Goal: Task Accomplishment & Management: Use online tool/utility

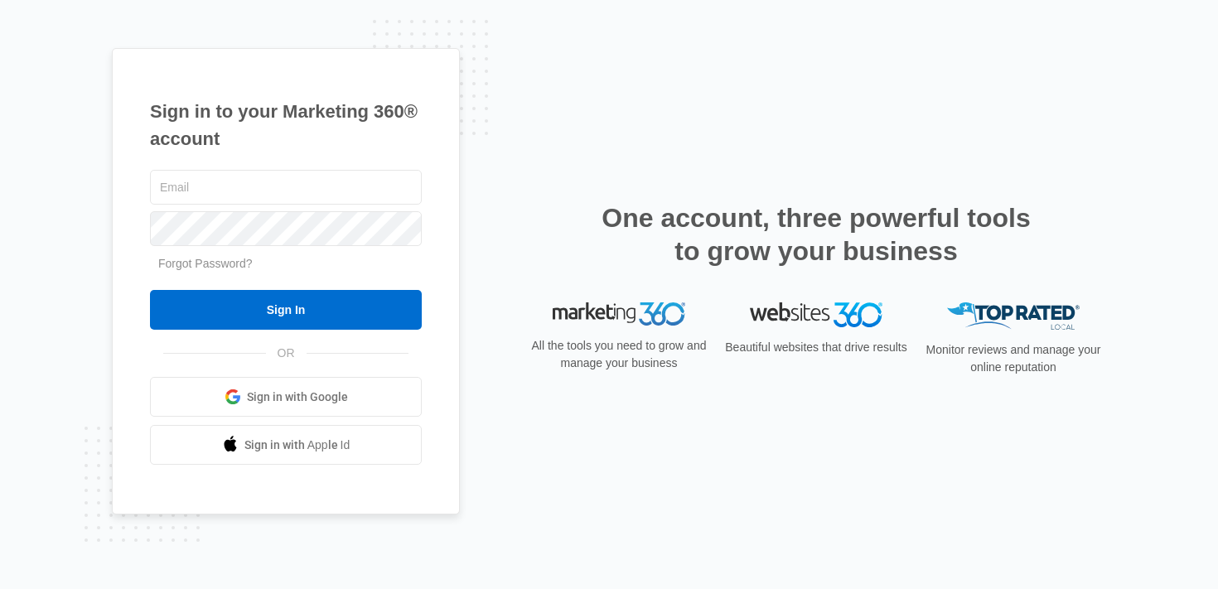
type input "[PERSON_NAME][EMAIL_ADDRESS][PERSON_NAME][DOMAIN_NAME]"
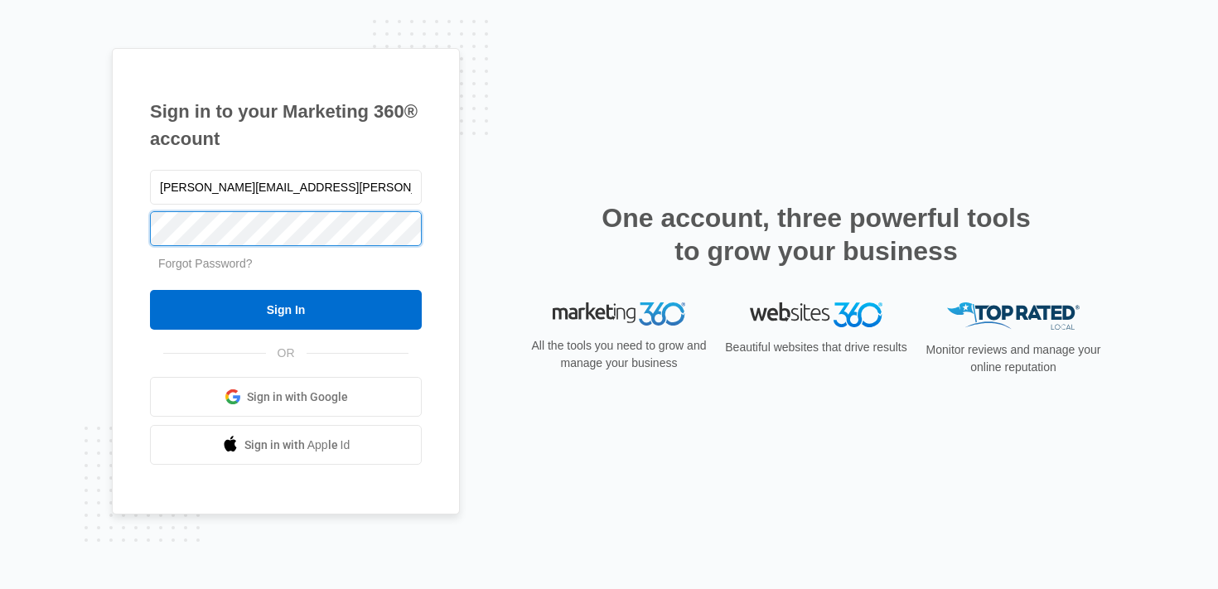
click at [123, 212] on div "Sign in to your Marketing 360® account brittany.anderson@madwire.com Forgot Pas…" at bounding box center [286, 281] width 348 height 467
click at [150, 290] on input "Sign In" at bounding box center [286, 310] width 272 height 40
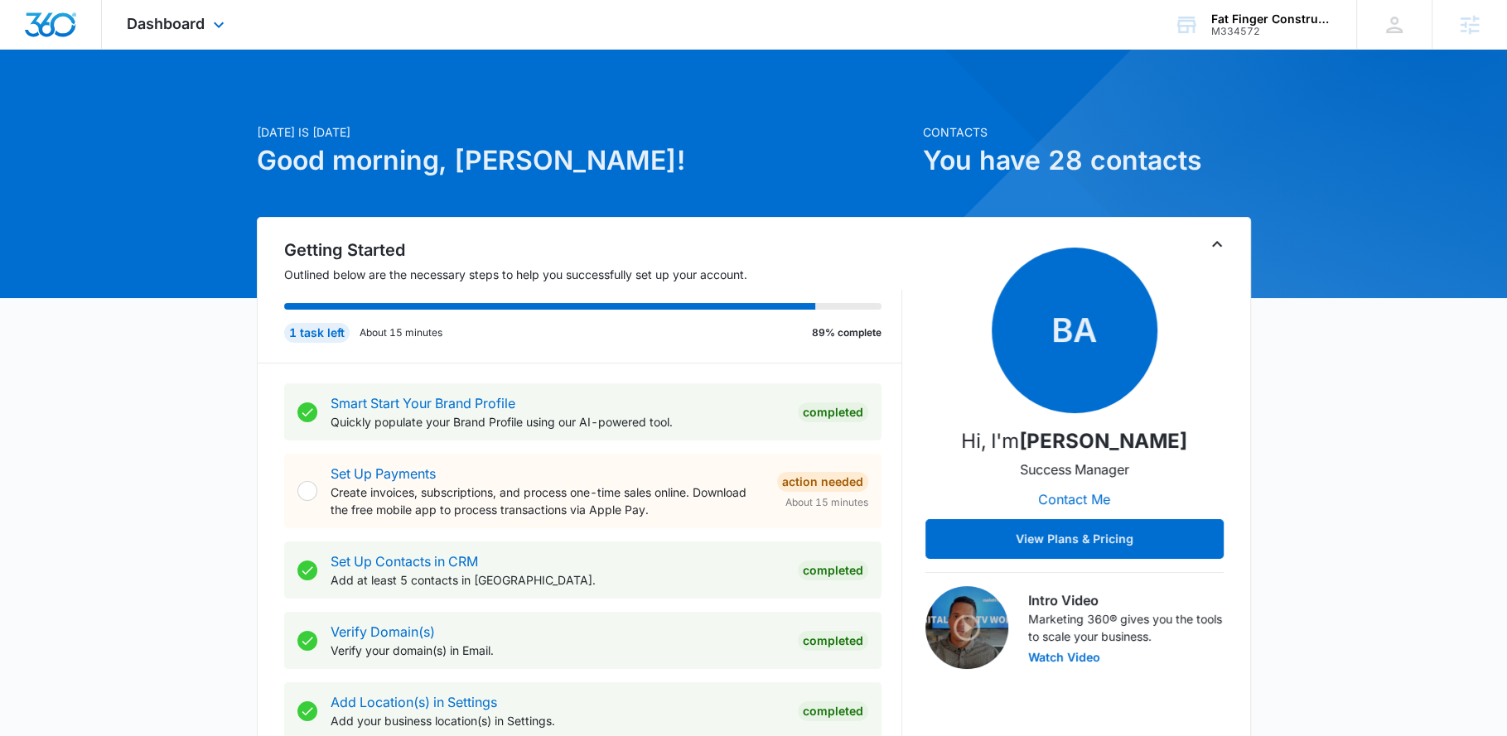
click at [205, 27] on div "Dashboard Apps Reputation Websites Forms CRM Email Social Payments POS Content …" at bounding box center [178, 24] width 152 height 49
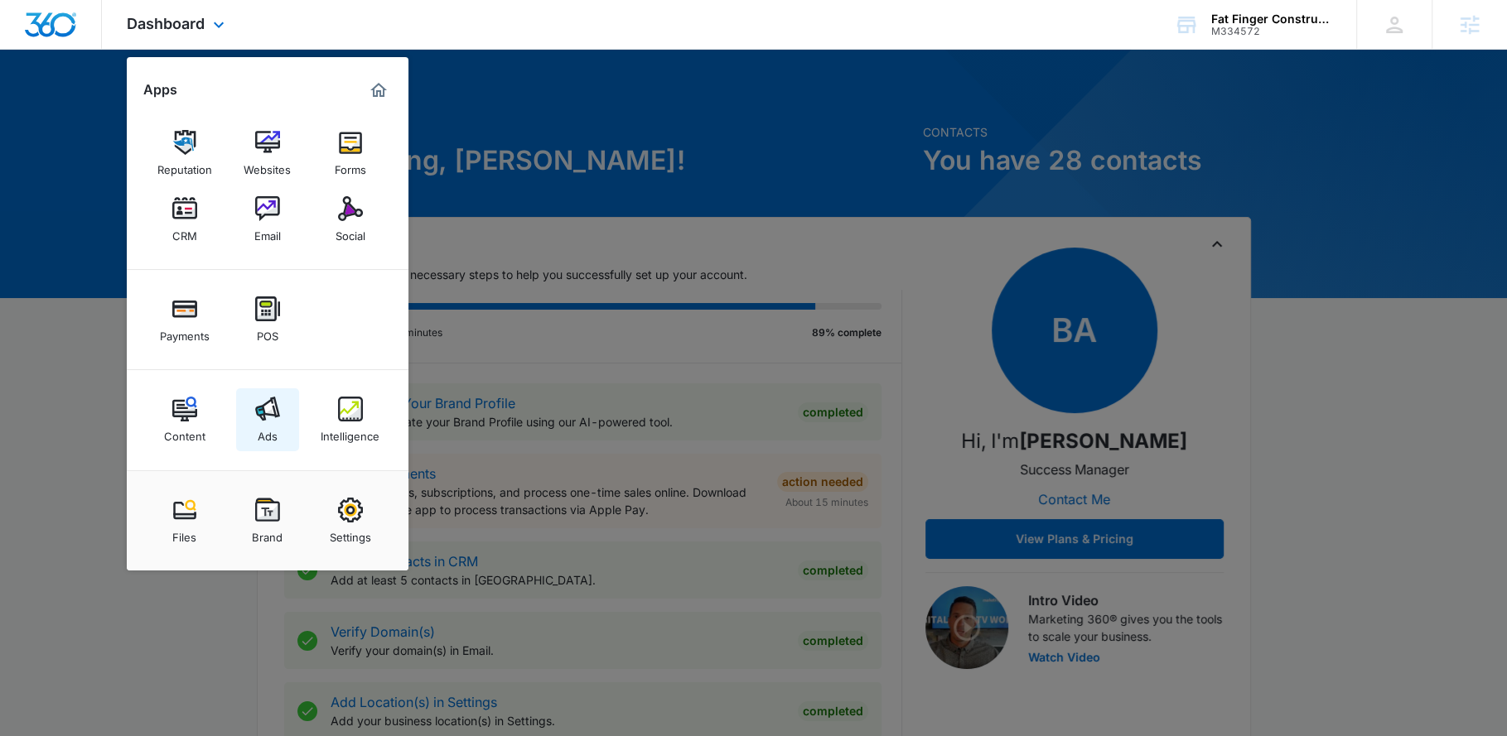
click at [265, 441] on div "Ads" at bounding box center [268, 433] width 20 height 22
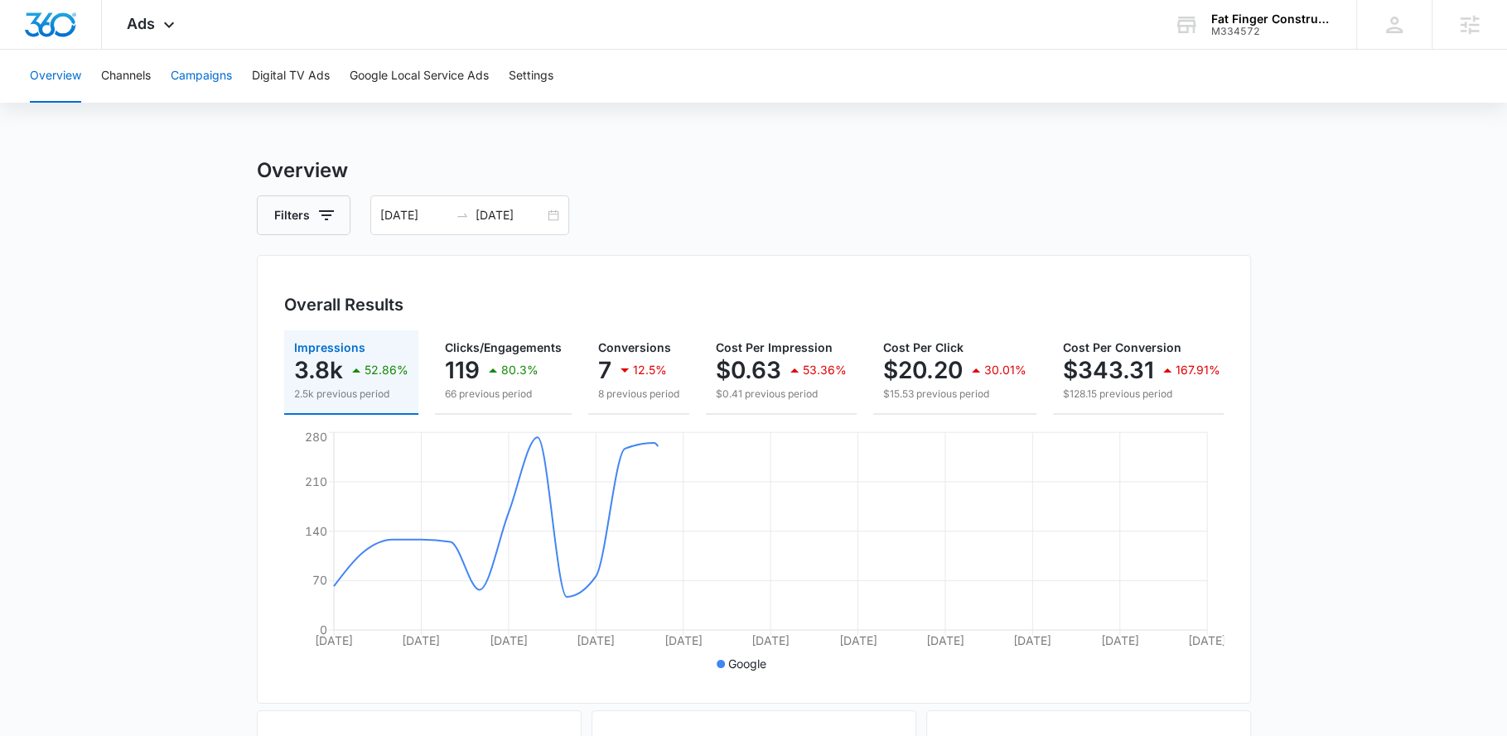
click at [192, 85] on button "Campaigns" at bounding box center [201, 76] width 61 height 53
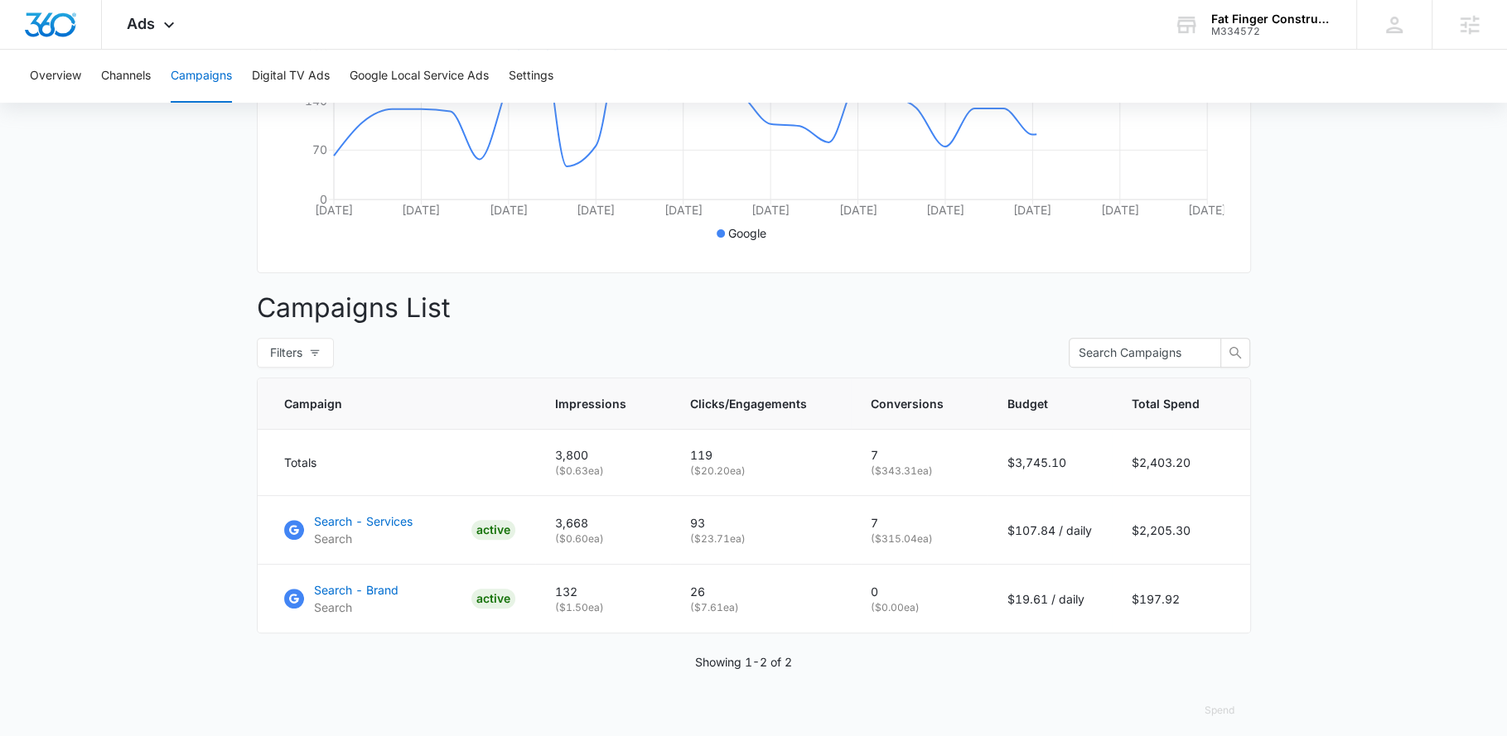
scroll to position [458, 0]
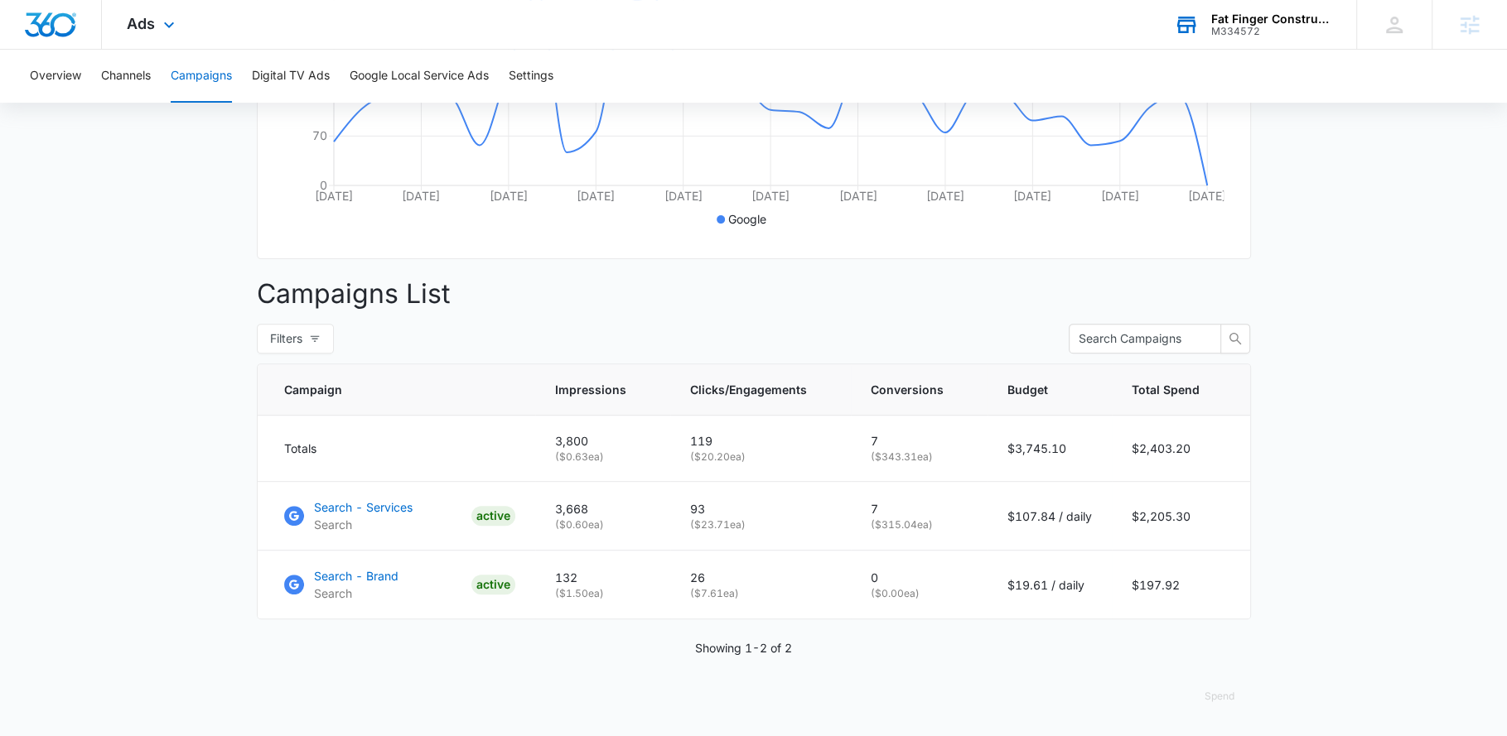
click at [1279, 35] on div "M334572" at bounding box center [1271, 32] width 121 height 12
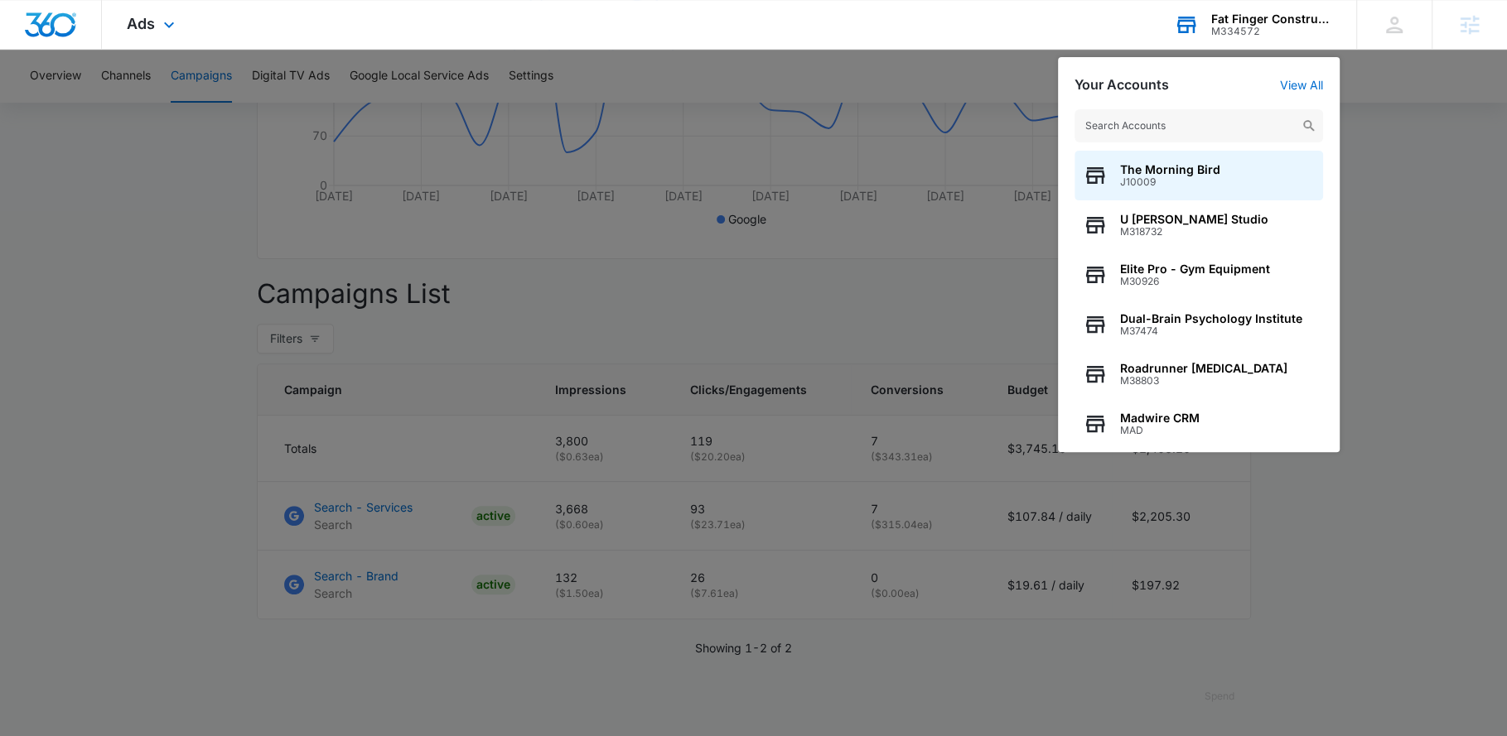
click at [1202, 117] on input "text" at bounding box center [1198, 125] width 248 height 33
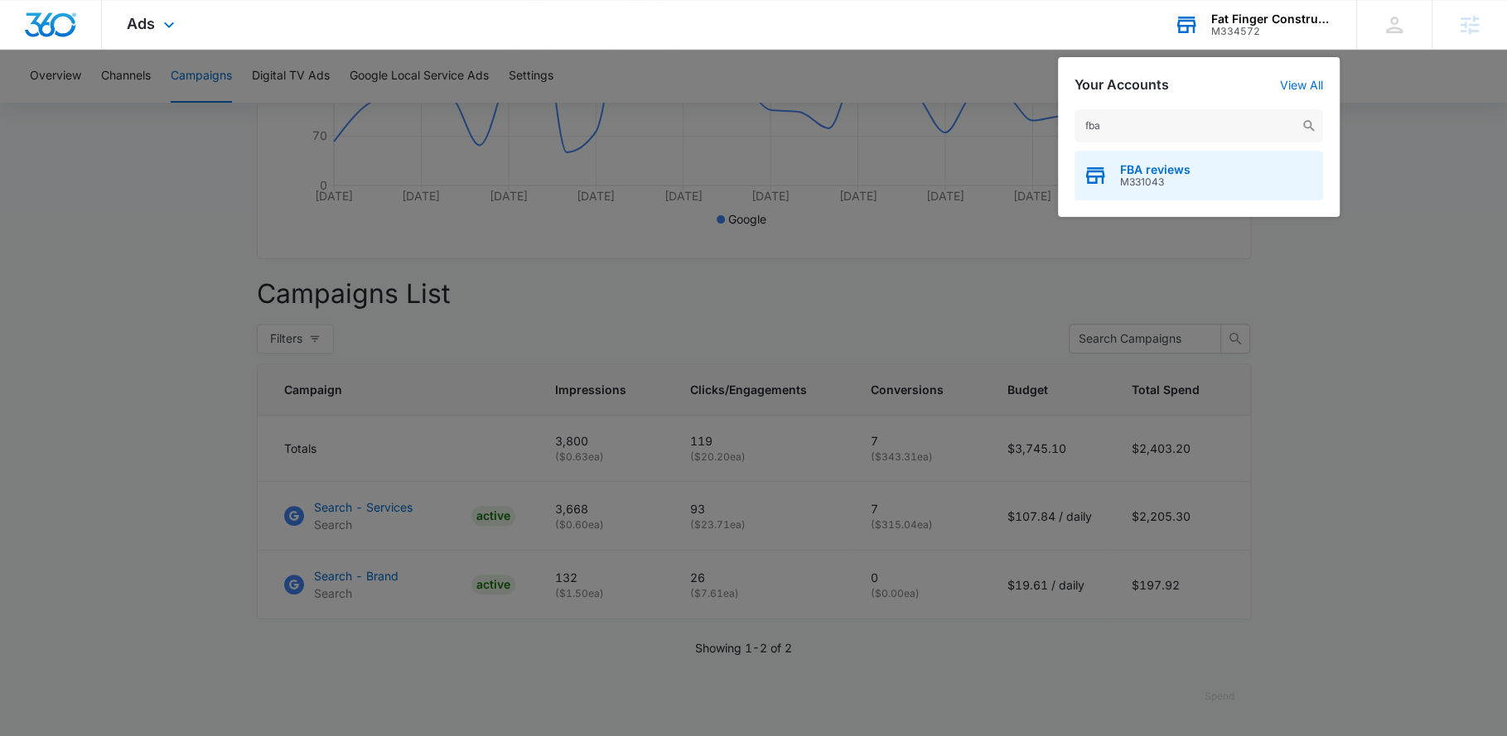
type input "fba"
click at [1196, 194] on div "FBA reviews M331043" at bounding box center [1198, 176] width 248 height 50
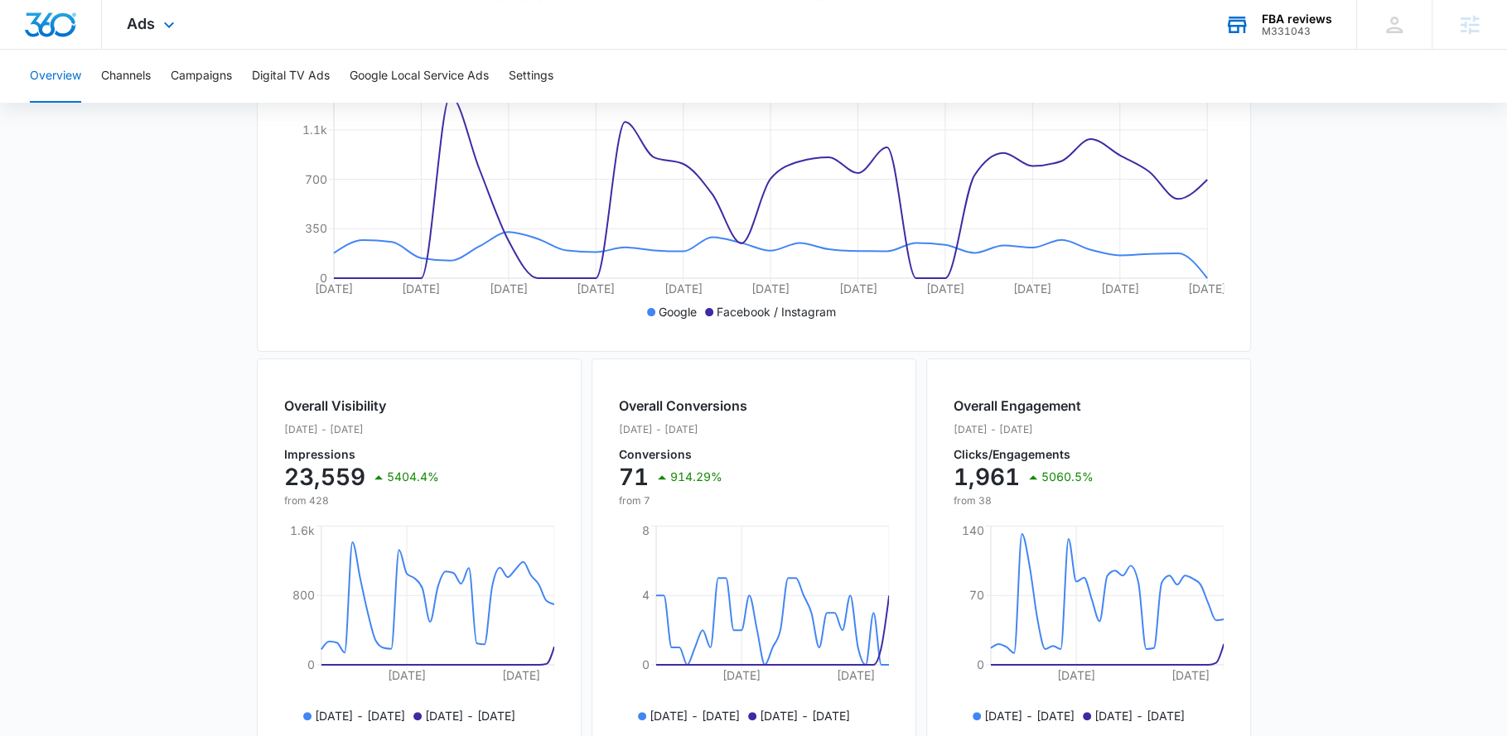
scroll to position [386, 0]
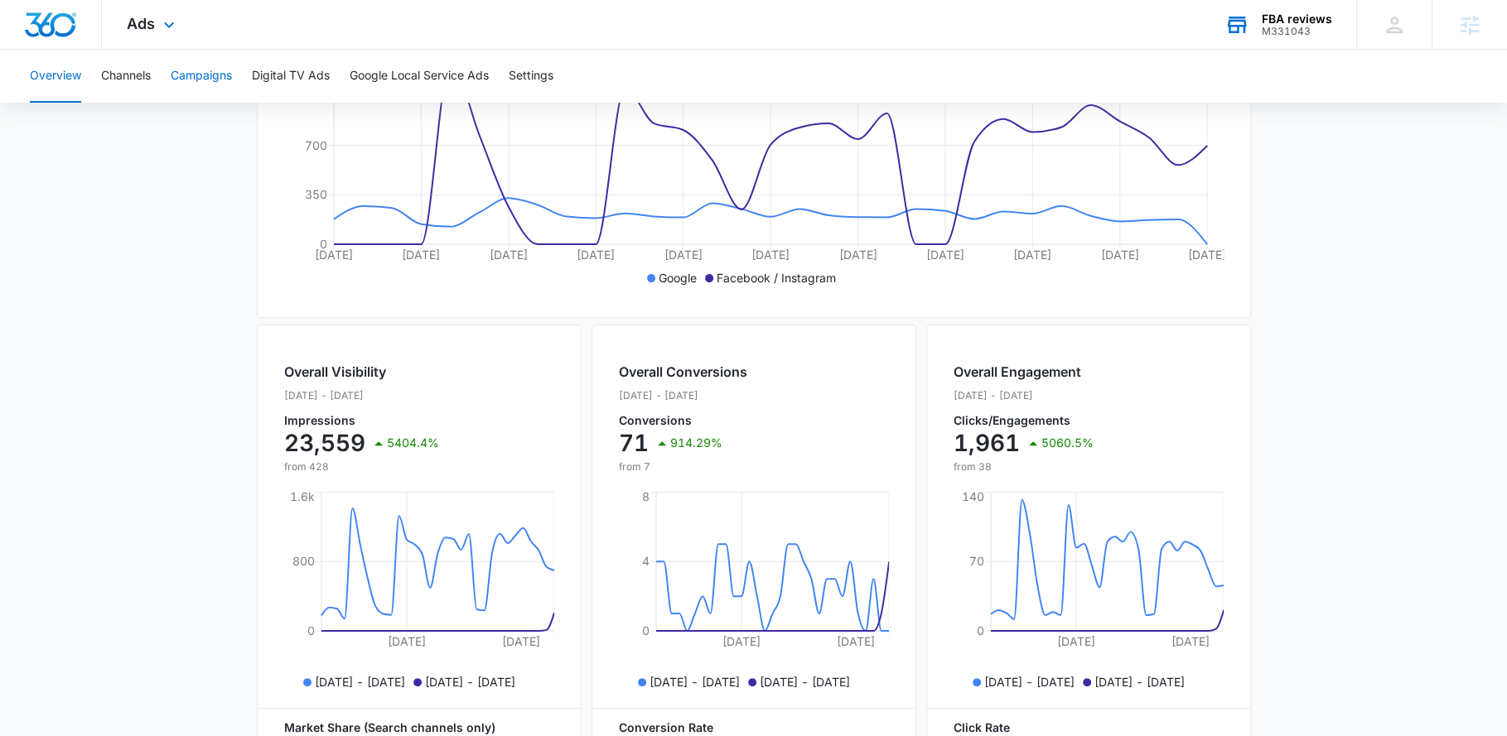
click at [197, 82] on button "Campaigns" at bounding box center [201, 76] width 61 height 53
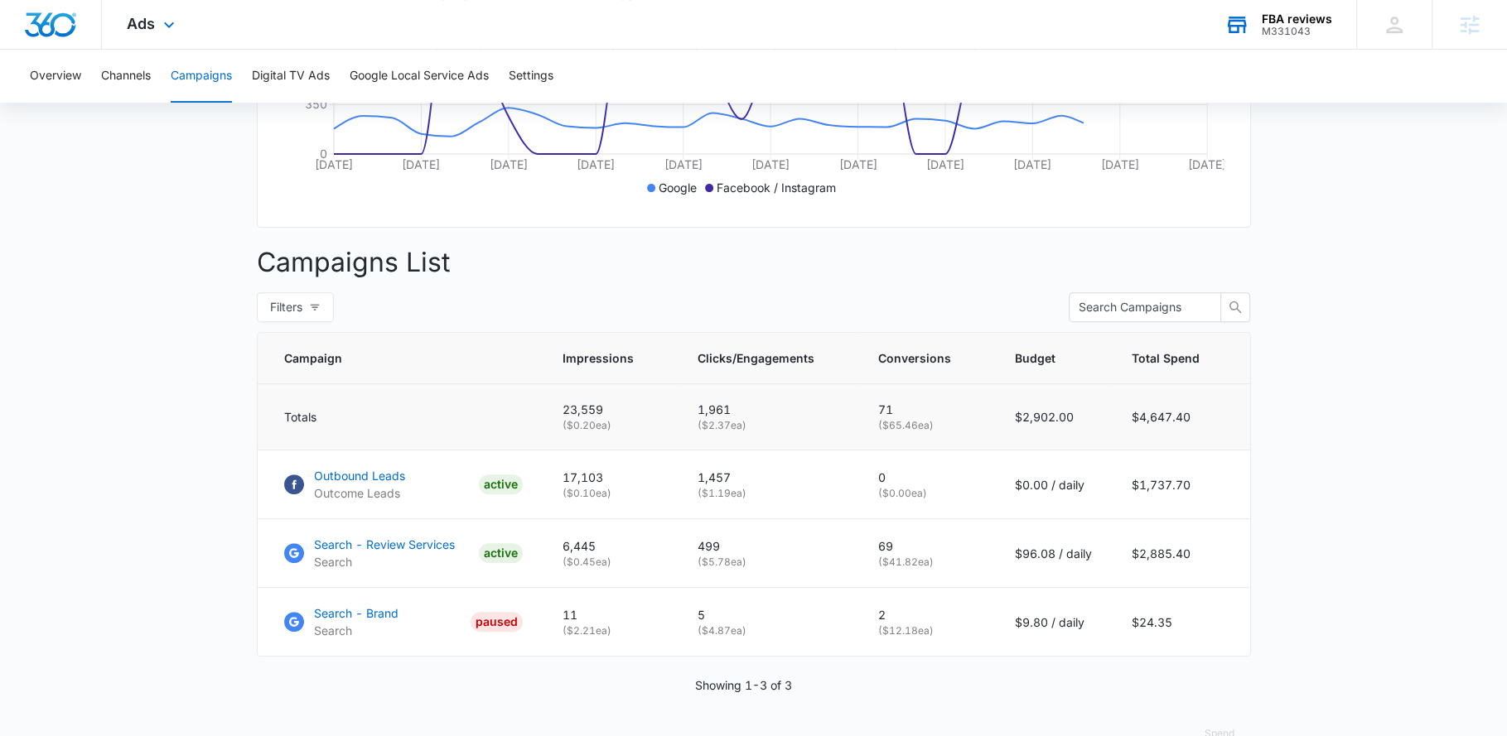
scroll to position [507, 0]
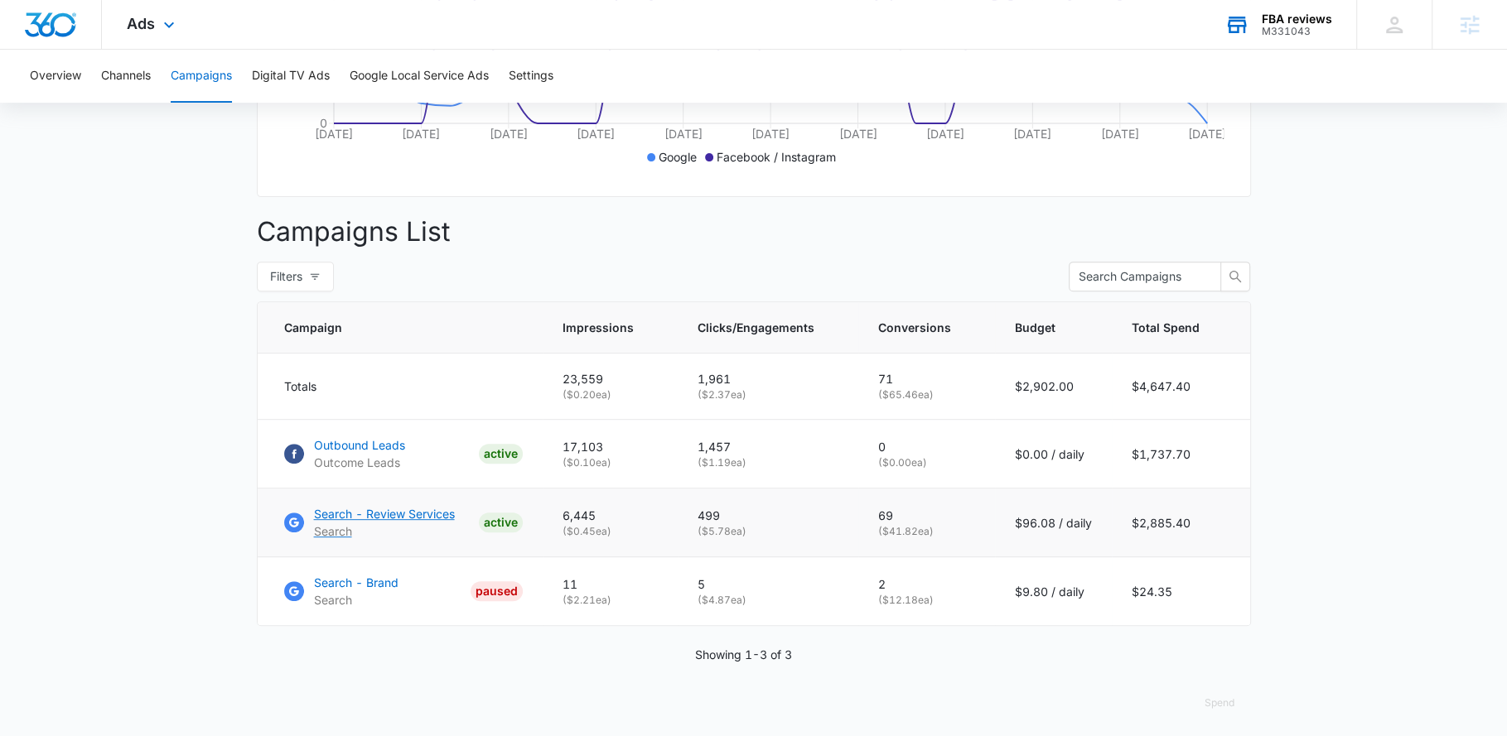
click at [379, 523] on p "Search - Review Services" at bounding box center [384, 513] width 141 height 17
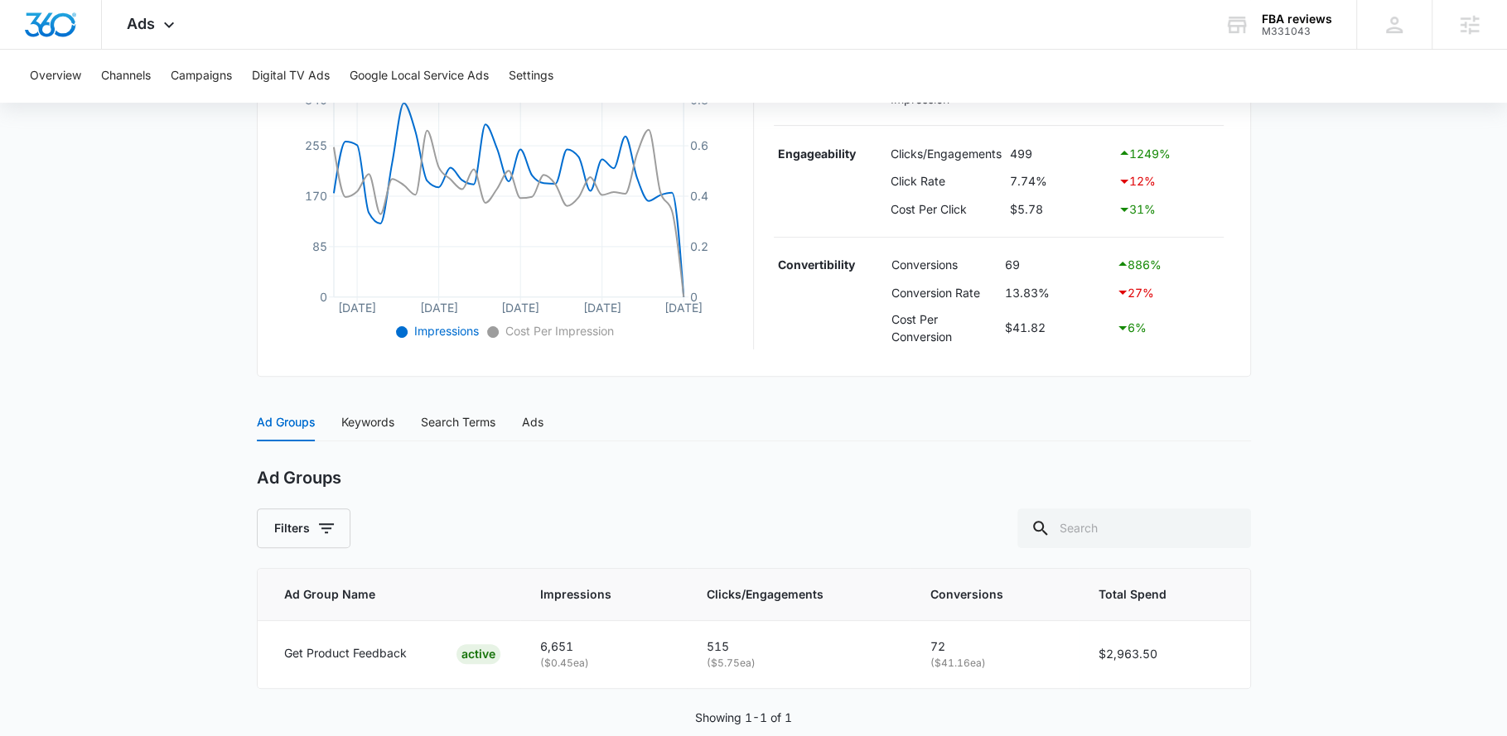
scroll to position [415, 0]
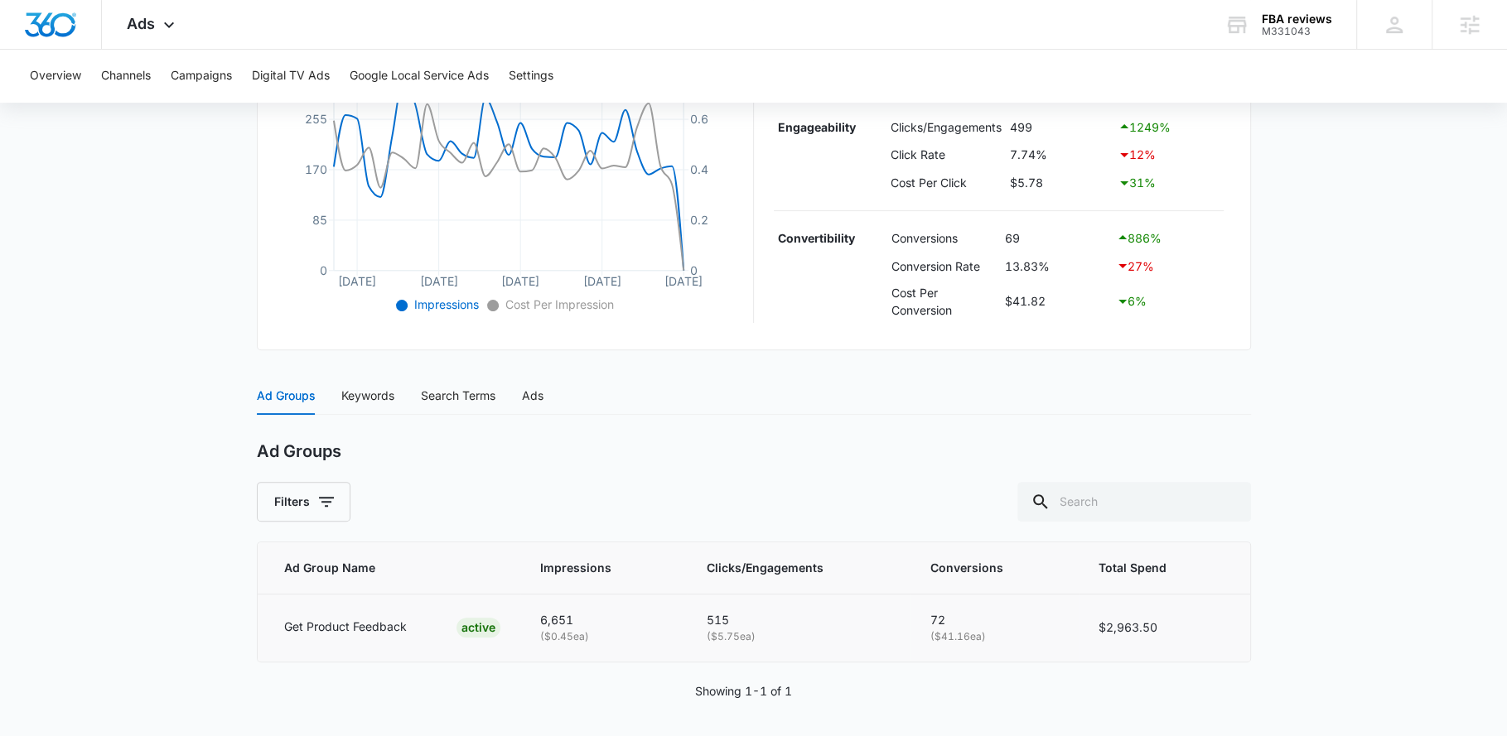
drag, startPoint x: 933, startPoint y: 632, endPoint x: 1038, endPoint y: 639, distance: 105.4
click at [1038, 639] on p "( $41.16 ea)" at bounding box center [993, 637] width 129 height 16
drag, startPoint x: 948, startPoint y: 615, endPoint x: 919, endPoint y: 615, distance: 29.0
click at [919, 615] on td "72 ( $41.16 ea)" at bounding box center [993, 627] width 169 height 67
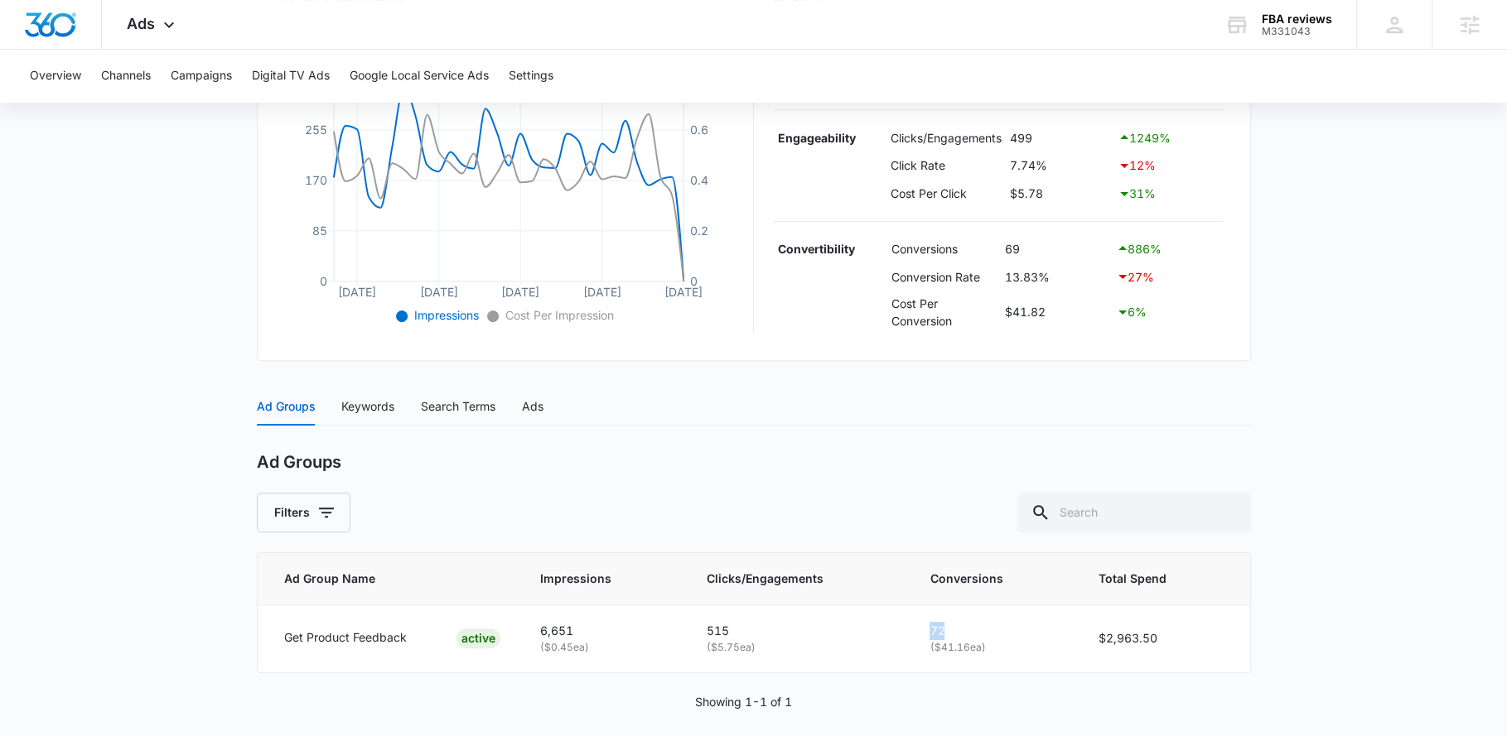
scroll to position [391, 0]
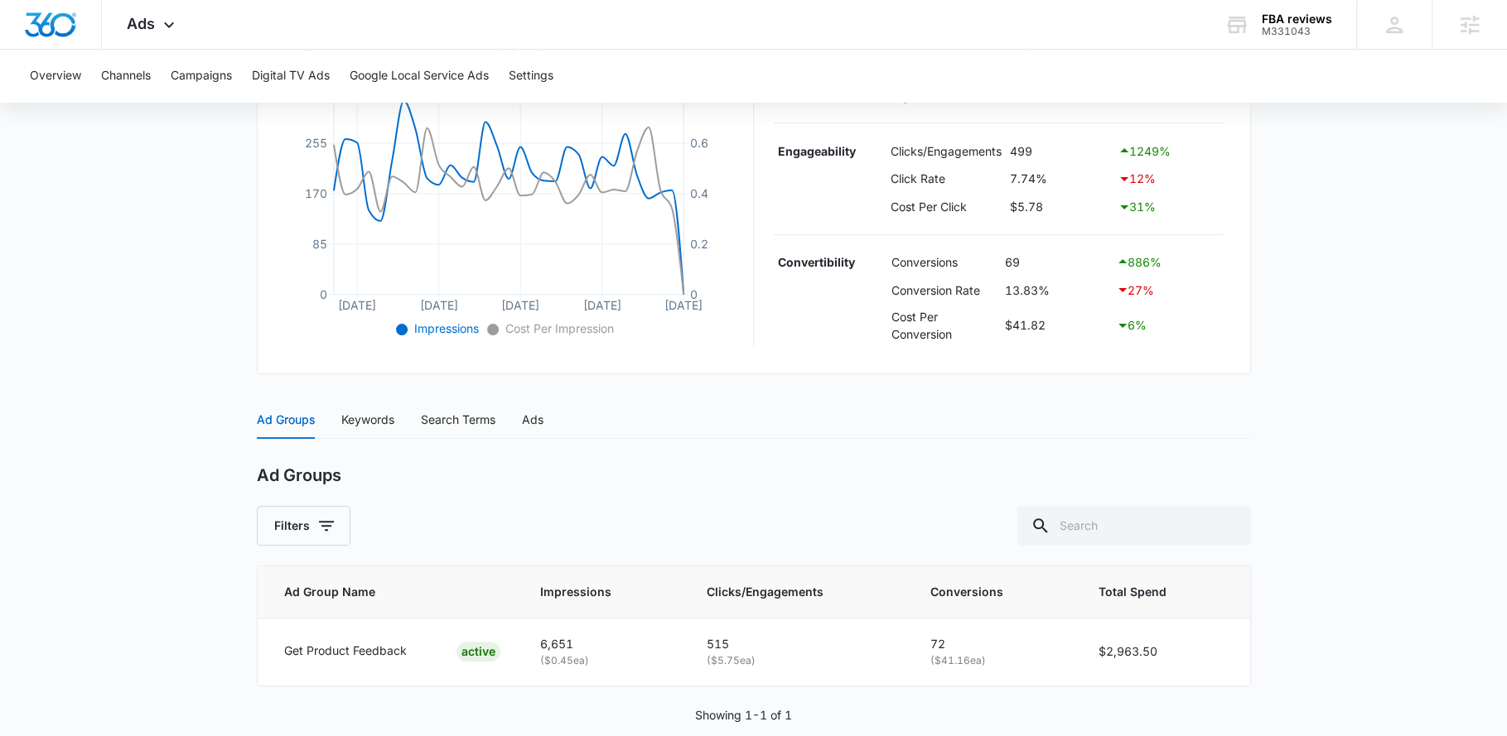
click at [941, 408] on div "Ad Groups Keywords Search Terms Ads" at bounding box center [754, 420] width 994 height 38
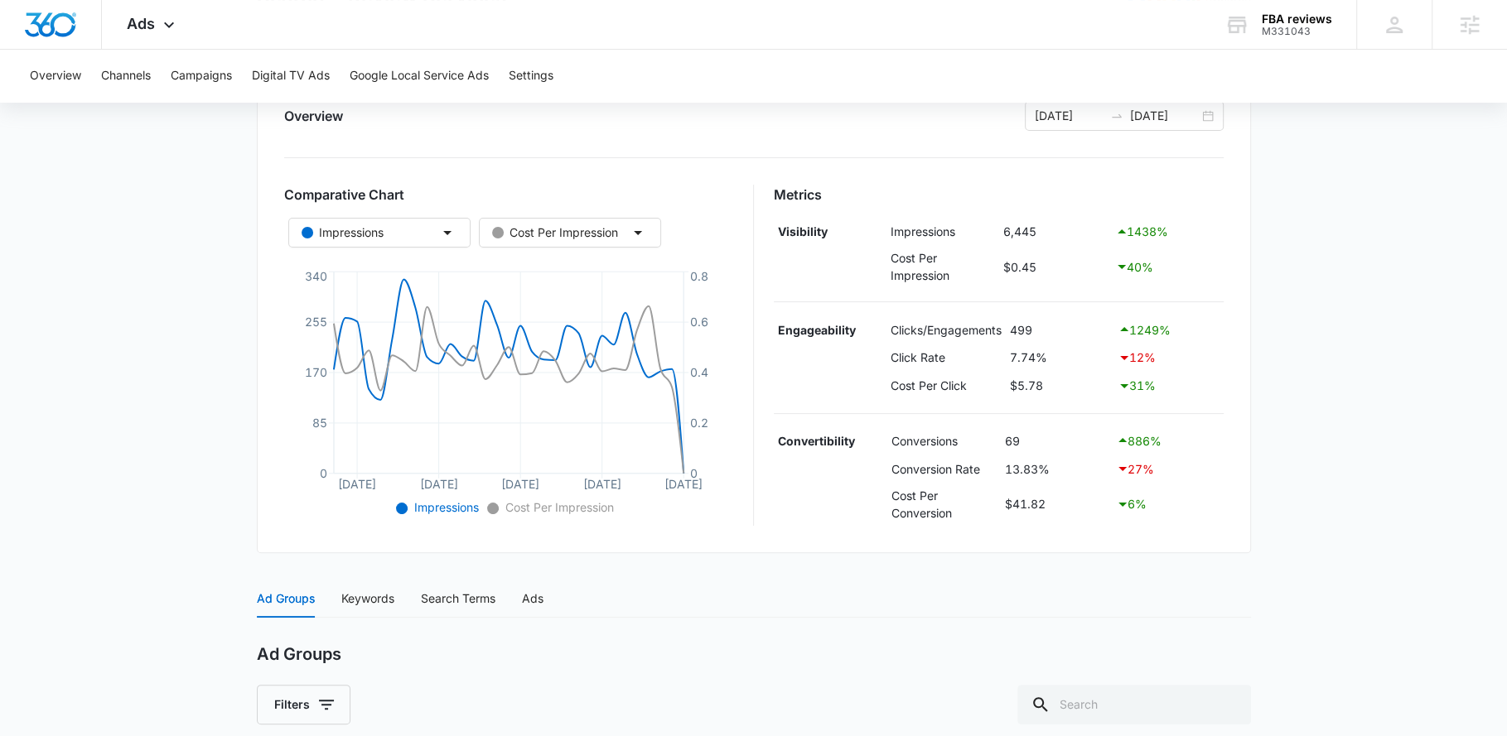
scroll to position [13, 0]
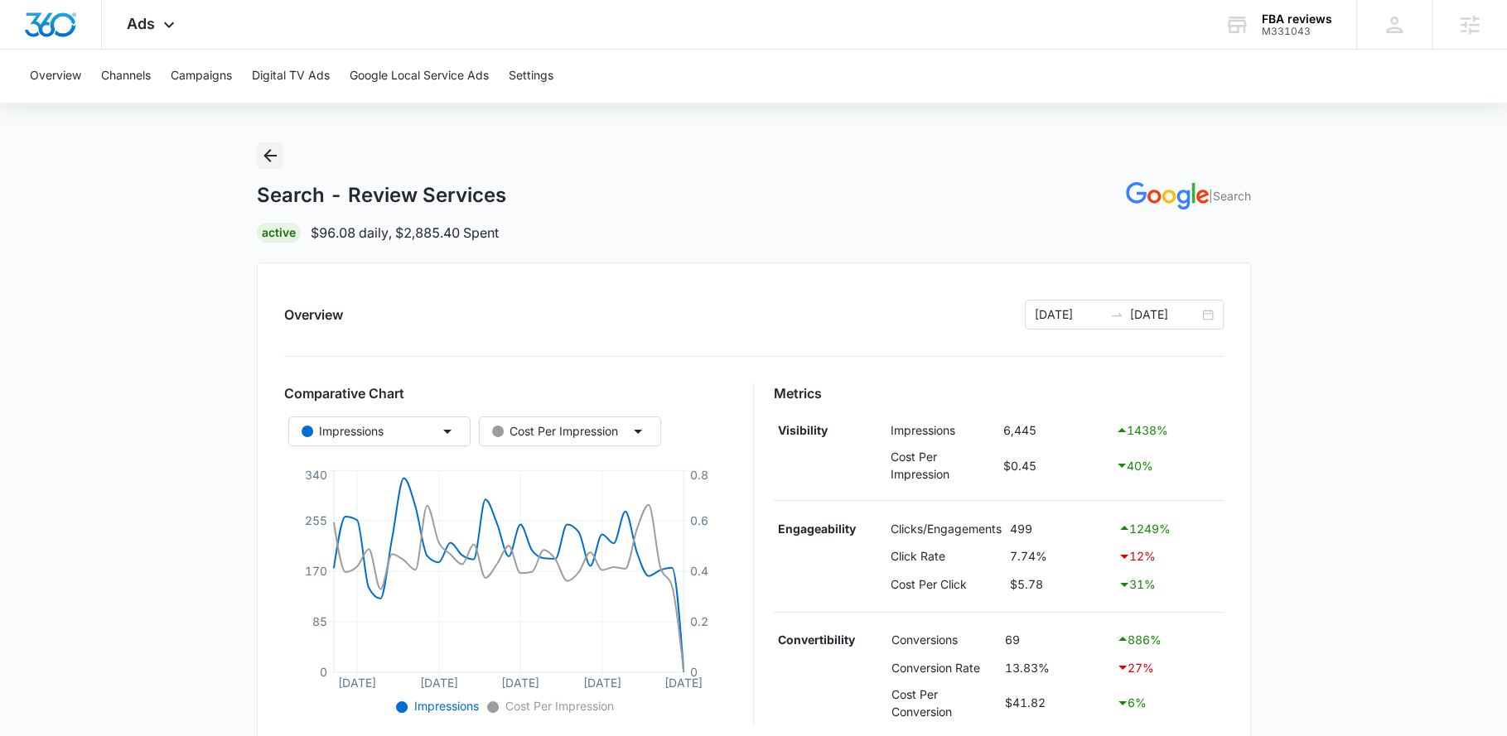
click at [272, 162] on icon "Back" at bounding box center [270, 156] width 20 height 20
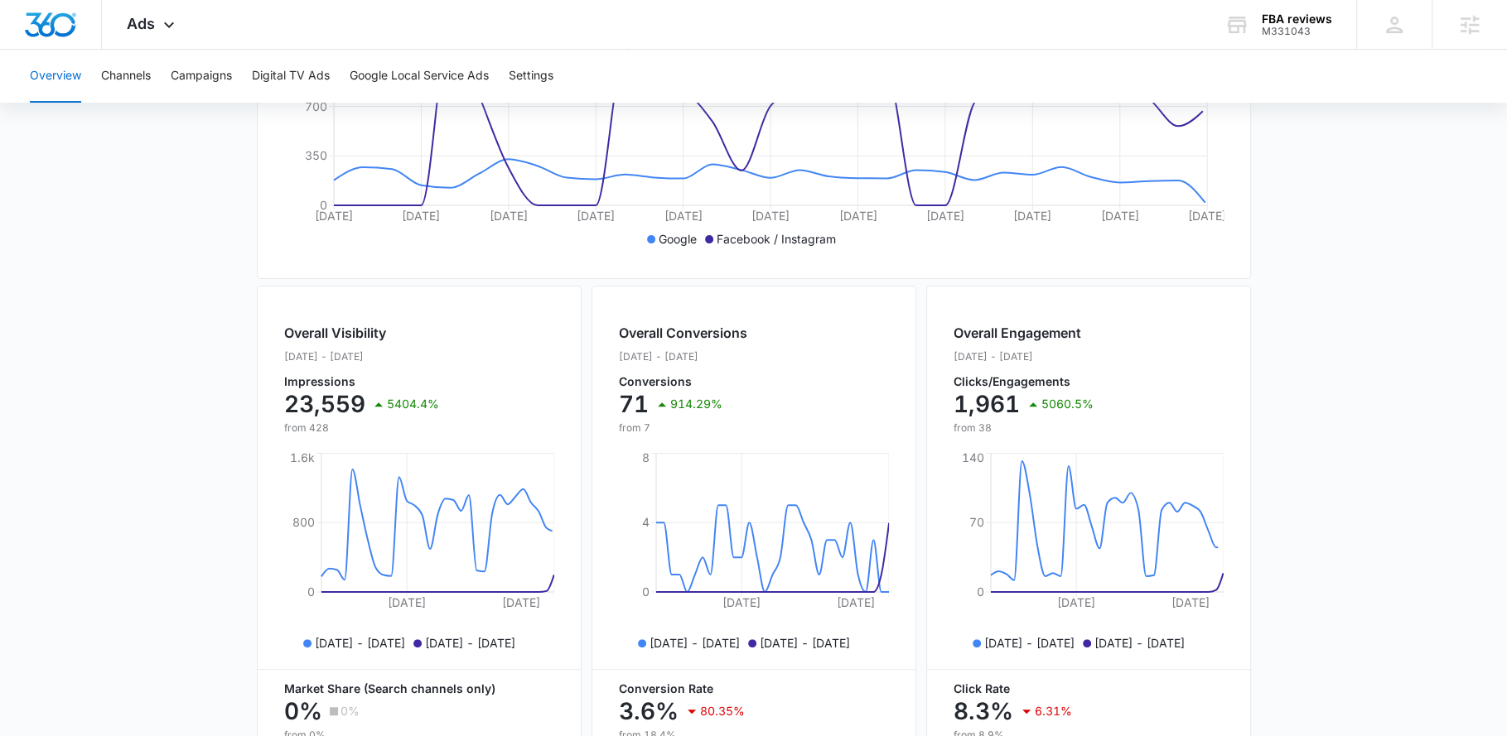
scroll to position [622, 0]
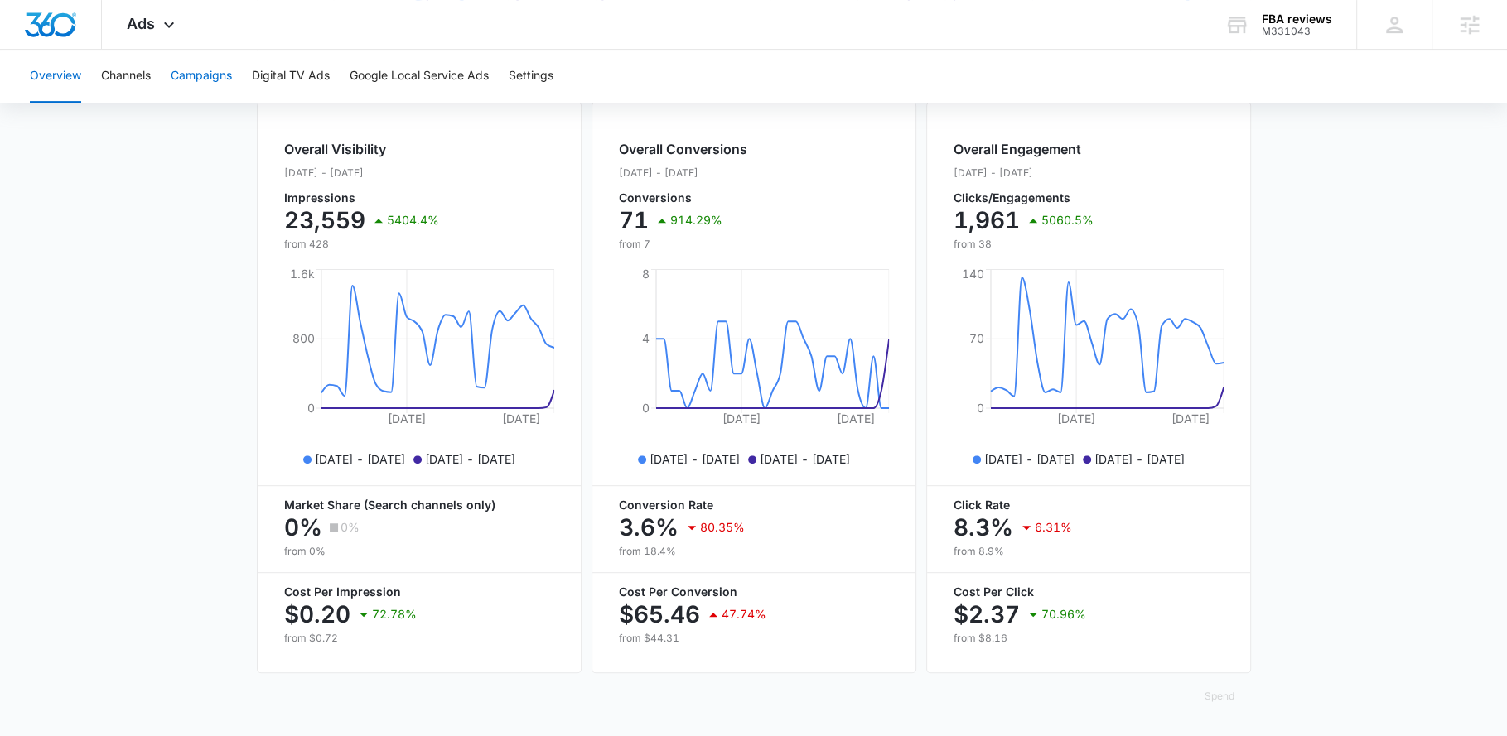
click at [226, 76] on button "Campaigns" at bounding box center [201, 76] width 61 height 53
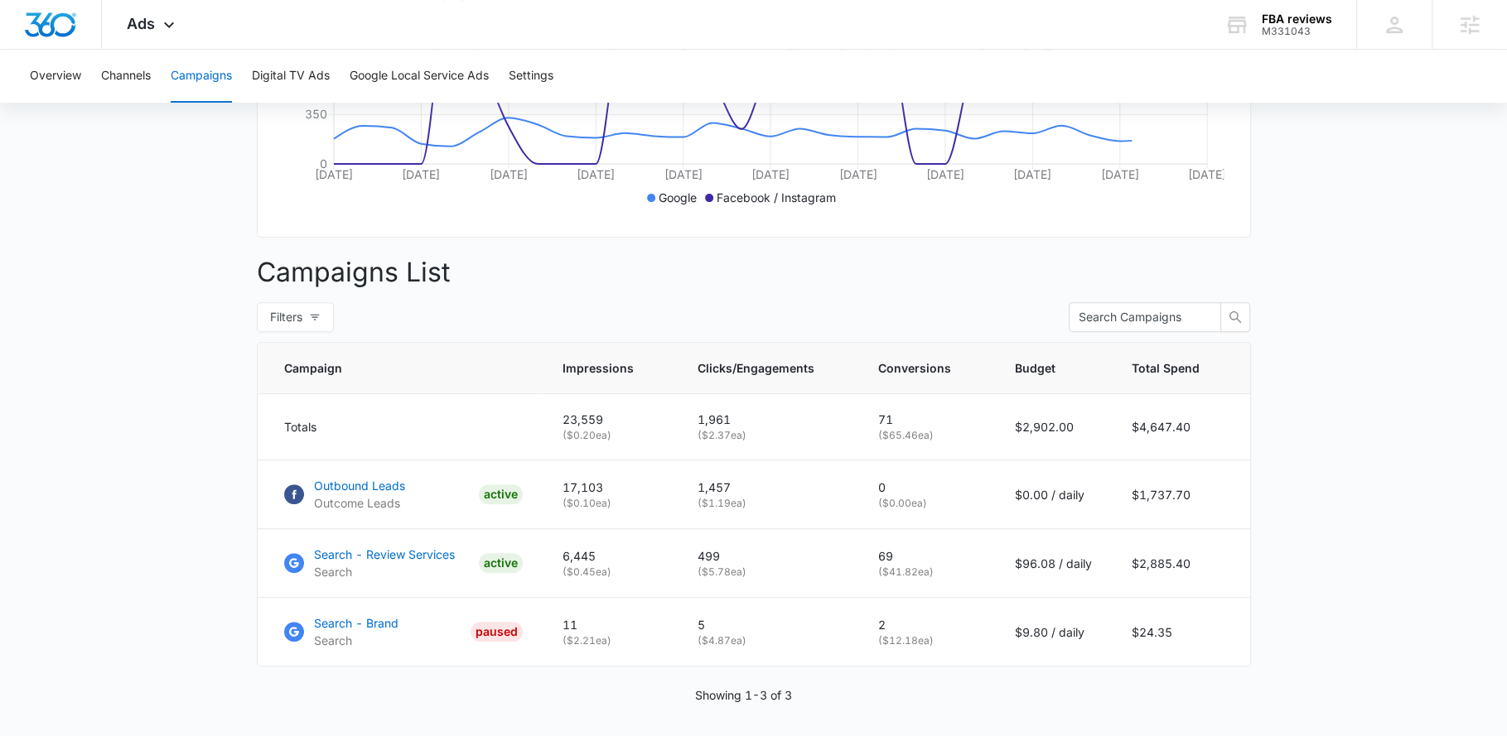
scroll to position [526, 0]
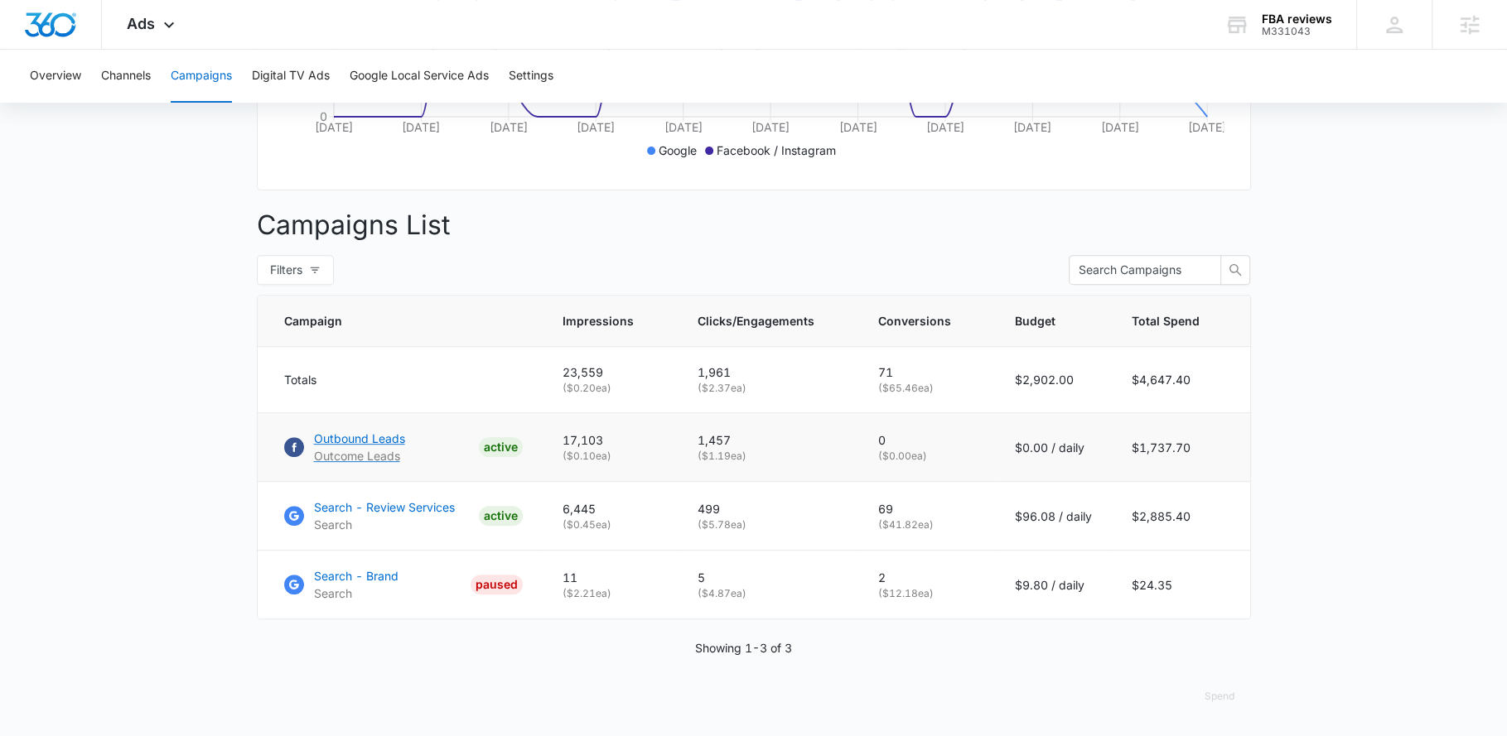
click at [365, 440] on p "Outbound Leads" at bounding box center [359, 438] width 91 height 17
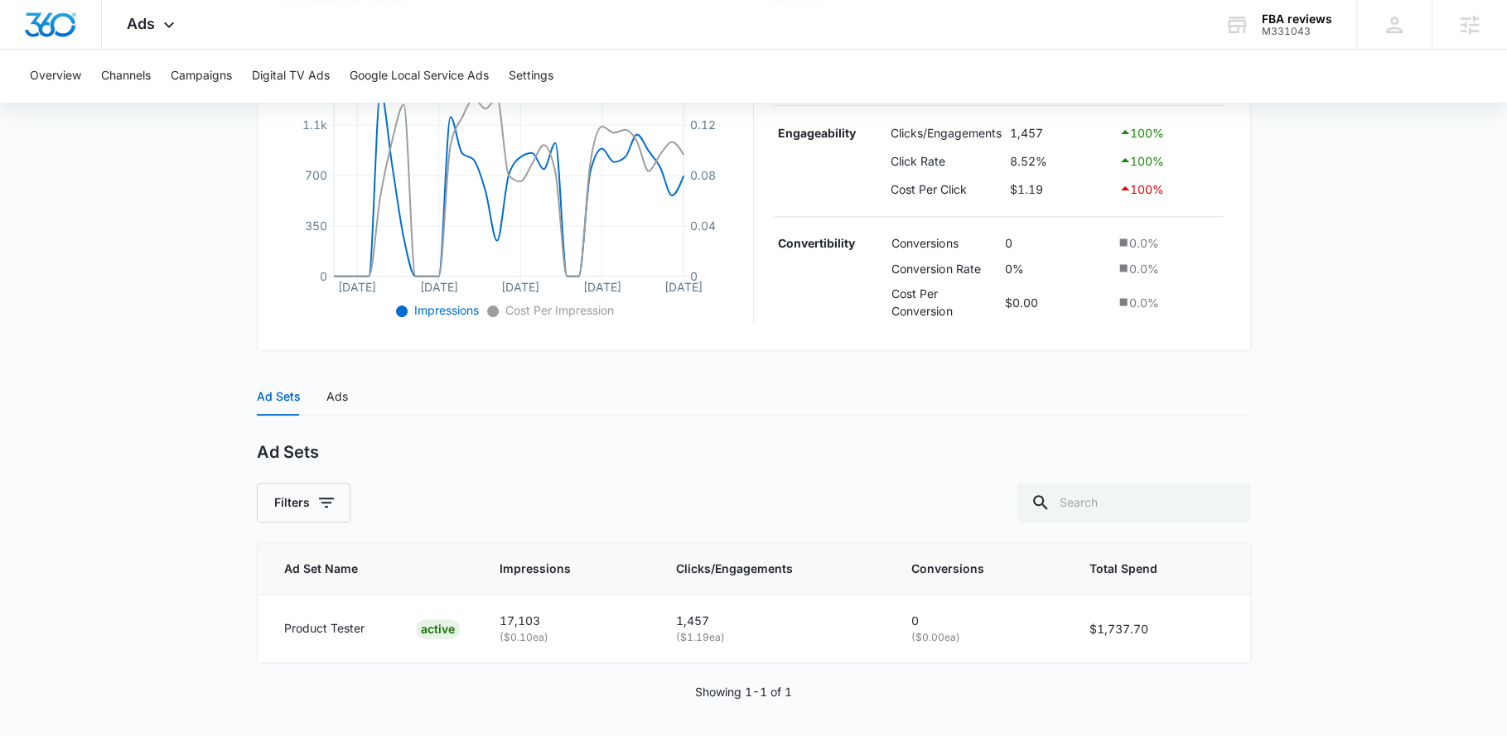
scroll to position [408, 0]
